Goal: Entertainment & Leisure: Browse casually

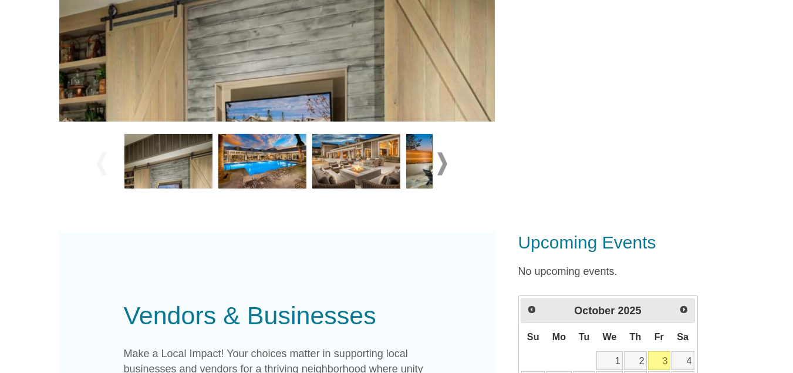
scroll to position [403, 0]
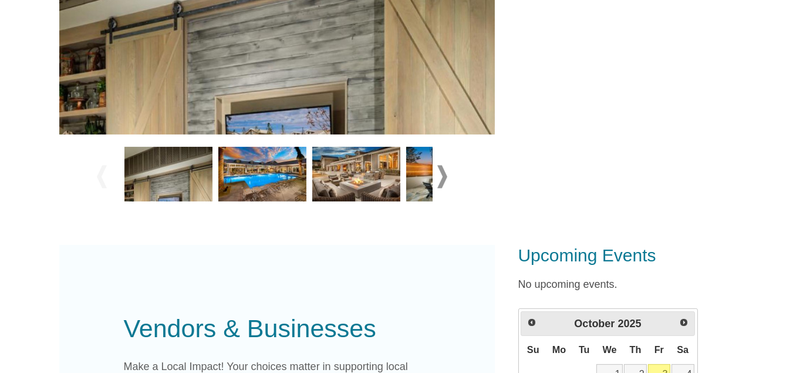
drag, startPoint x: 801, startPoint y: 45, endPoint x: 787, endPoint y: 151, distance: 107.1
click at [787, 151] on html "FirstWalk Home Residents Business Owners Blog Login Register Citron at [GEOGRAP…" at bounding box center [396, 291] width 793 height 1389
click at [263, 187] on img at bounding box center [262, 174] width 88 height 55
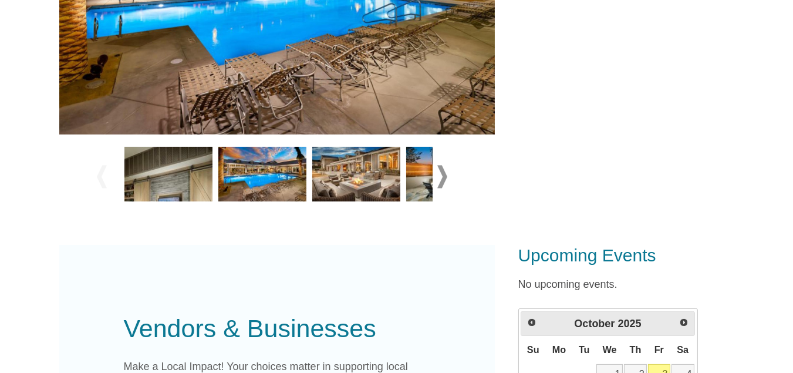
click at [359, 176] on img at bounding box center [356, 174] width 88 height 55
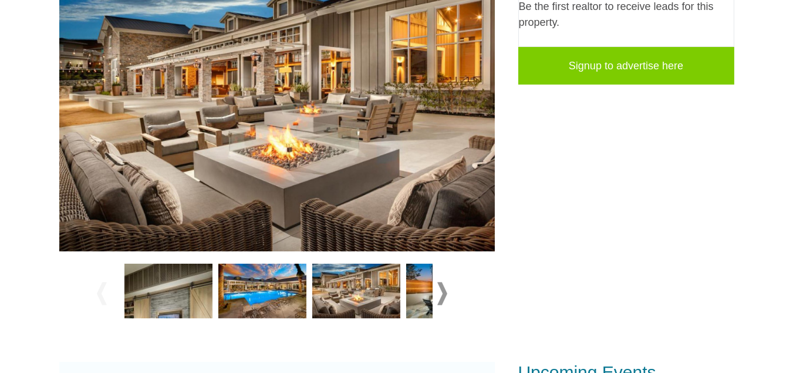
scroll to position [290, 0]
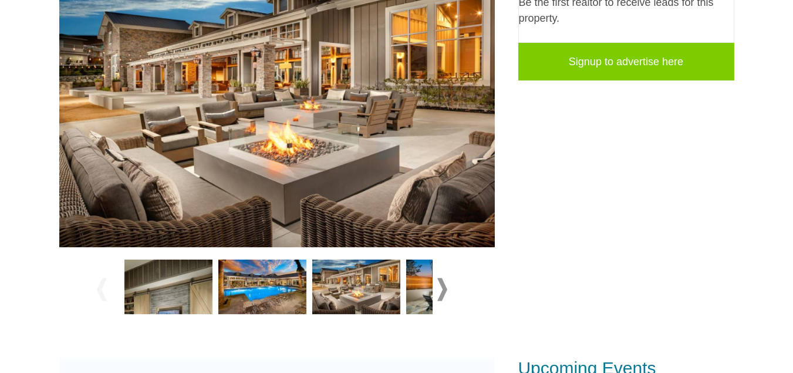
click at [438, 289] on span at bounding box center [442, 289] width 10 height 23
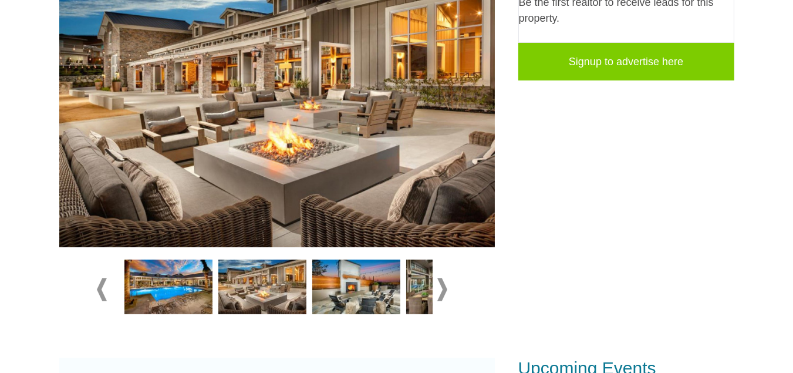
click at [353, 289] on img at bounding box center [356, 287] width 88 height 55
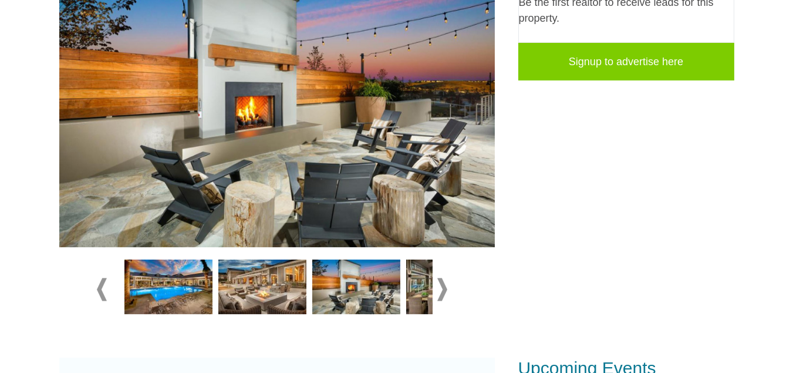
click at [437, 290] on span at bounding box center [442, 289] width 10 height 23
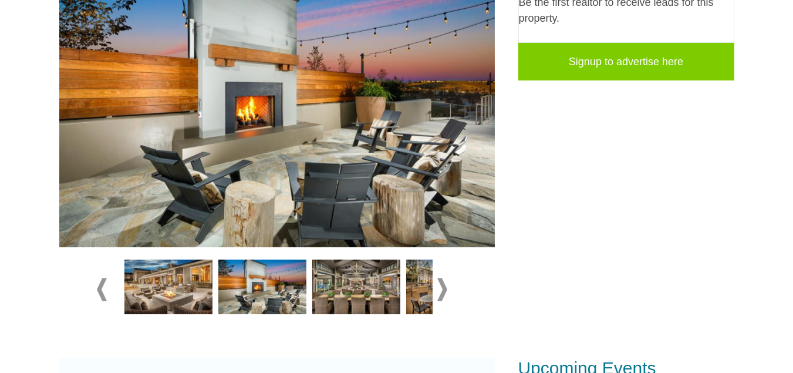
click at [375, 283] on img at bounding box center [356, 287] width 88 height 55
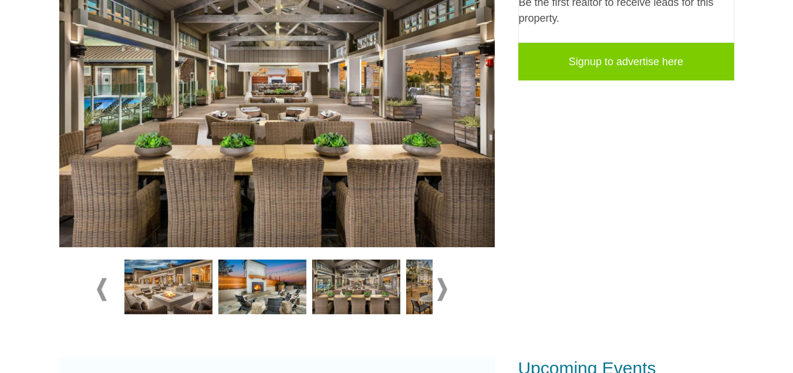
click at [435, 283] on div at bounding box center [277, 290] width 361 height 66
click at [442, 286] on span at bounding box center [442, 289] width 10 height 23
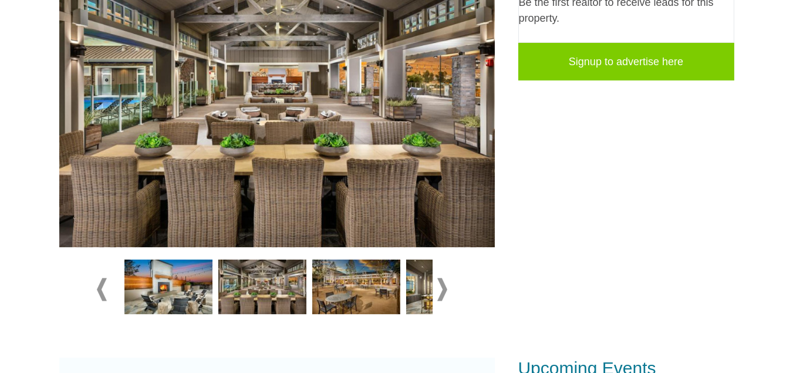
click at [360, 287] on img at bounding box center [356, 287] width 88 height 55
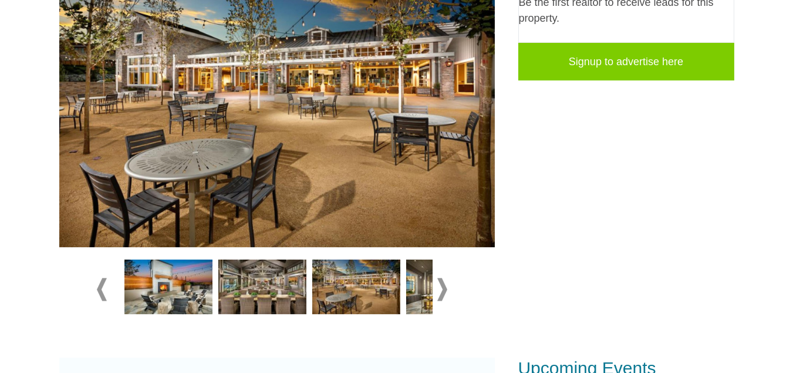
click at [437, 288] on span at bounding box center [442, 289] width 10 height 23
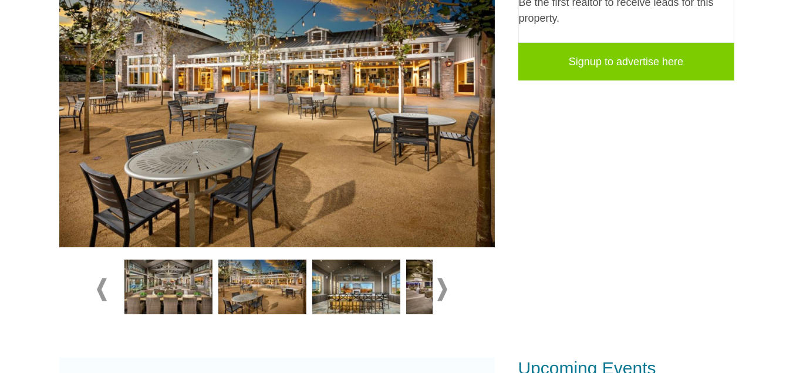
click at [369, 268] on img at bounding box center [356, 287] width 88 height 55
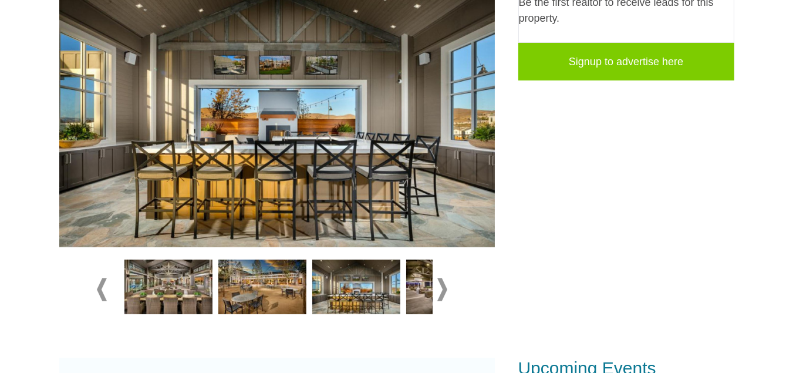
click at [393, 275] on img at bounding box center [356, 287] width 88 height 55
click at [426, 281] on img at bounding box center [450, 287] width 88 height 55
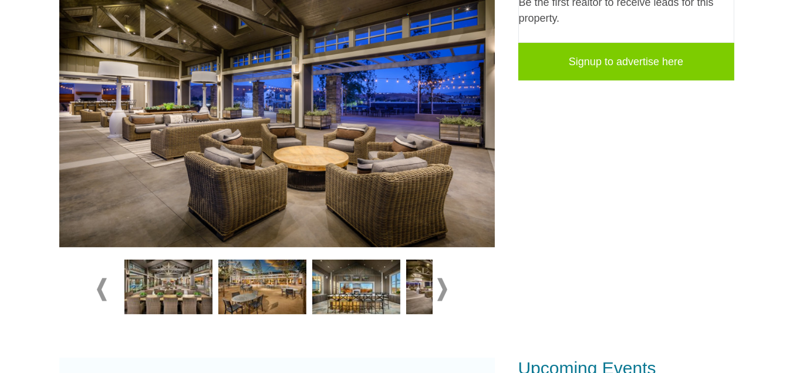
click at [437, 291] on span at bounding box center [442, 289] width 10 height 23
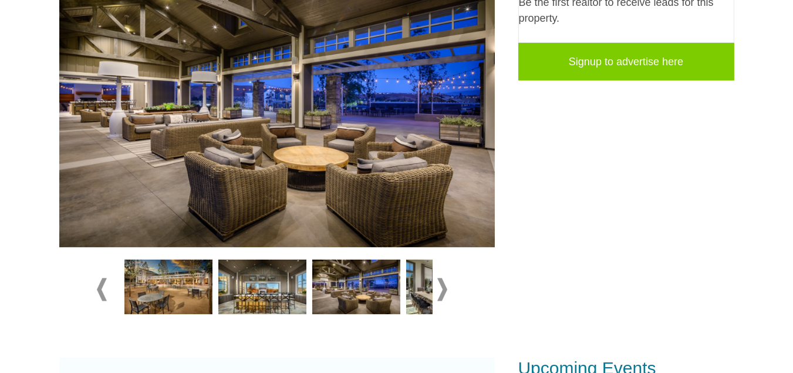
click at [446, 285] on span at bounding box center [442, 289] width 10 height 23
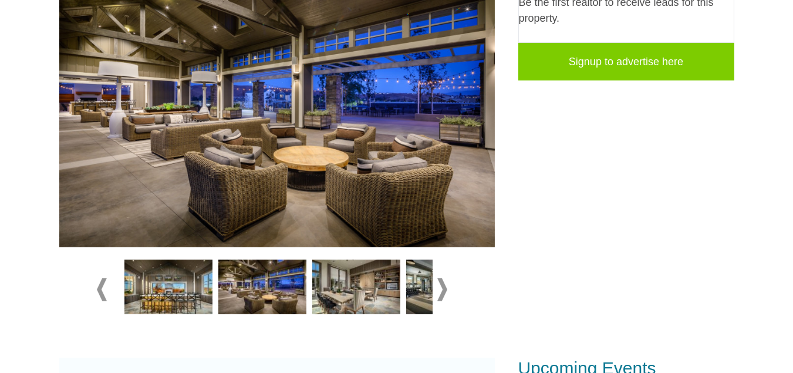
click at [348, 284] on img at bounding box center [356, 287] width 88 height 55
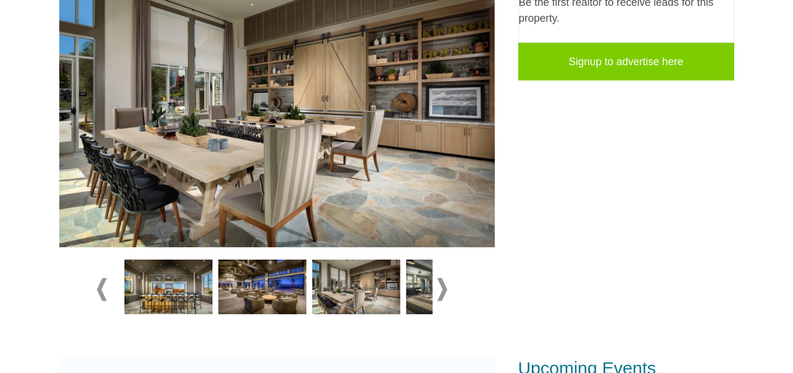
click at [446, 287] on span at bounding box center [442, 289] width 10 height 23
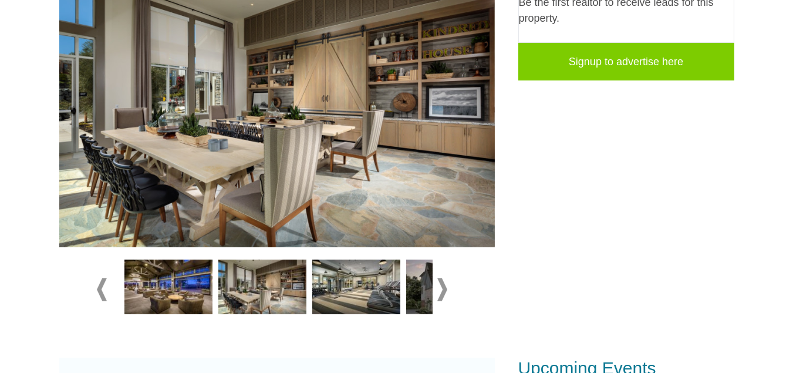
click at [385, 277] on img at bounding box center [356, 287] width 88 height 55
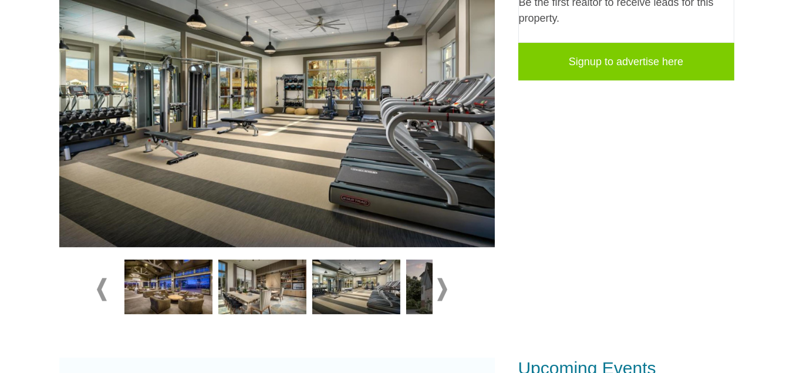
click at [437, 287] on span at bounding box center [442, 289] width 10 height 23
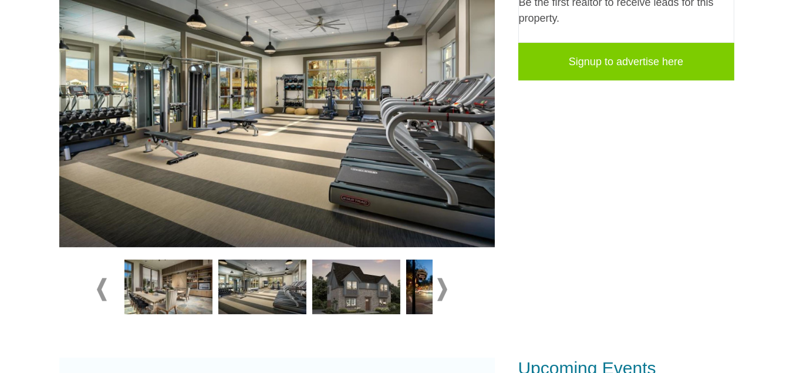
click at [385, 281] on img at bounding box center [356, 287] width 88 height 55
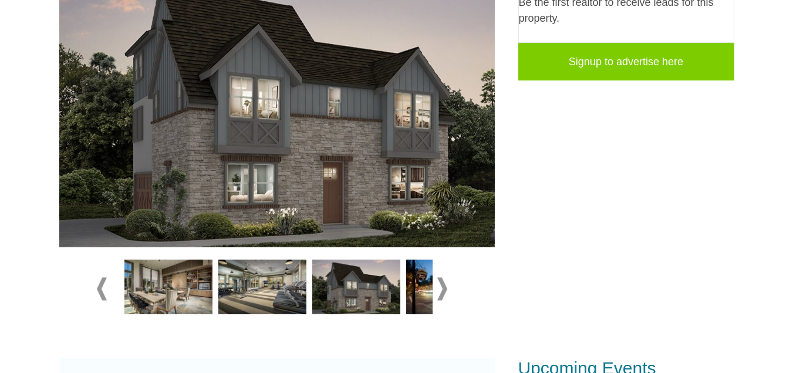
click at [441, 286] on span at bounding box center [442, 289] width 10 height 23
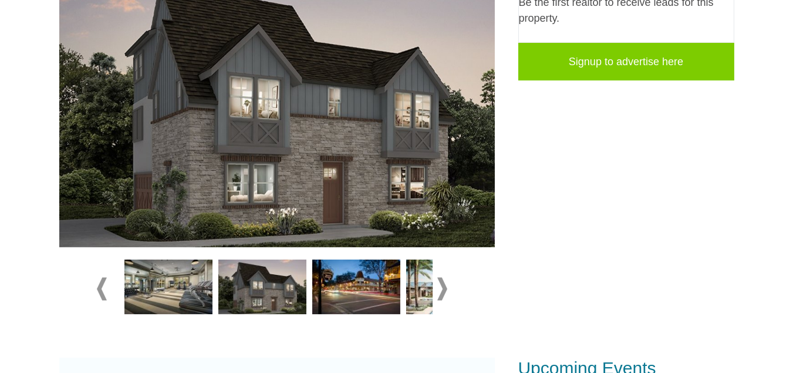
click at [364, 274] on img at bounding box center [356, 287] width 88 height 55
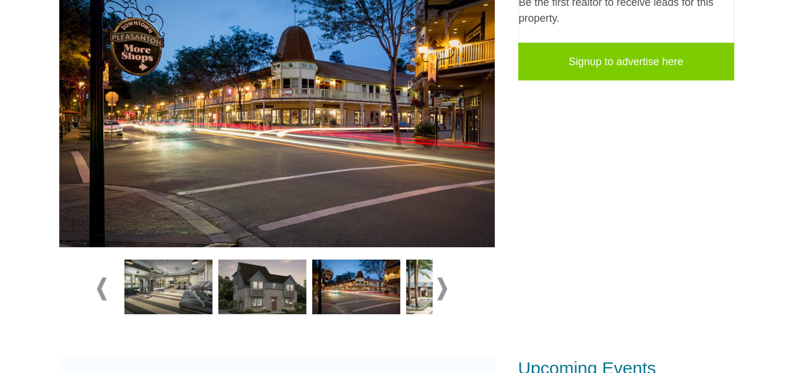
click at [433, 282] on div at bounding box center [277, 290] width 361 height 66
click at [447, 292] on div at bounding box center [277, 290] width 361 height 66
click at [444, 292] on span at bounding box center [442, 289] width 10 height 23
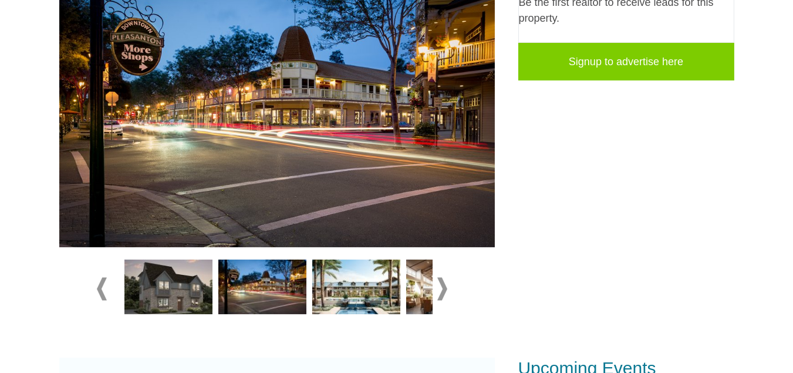
click at [342, 297] on img at bounding box center [356, 287] width 88 height 55
